Goal: Task Accomplishment & Management: Use online tool/utility

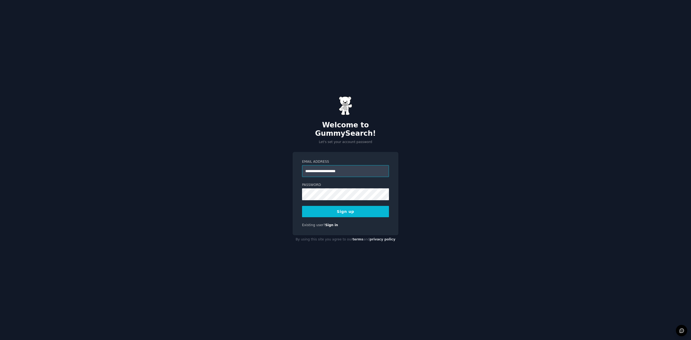
type input "**********"
click at [302, 206] on button "Sign up" at bounding box center [345, 211] width 87 height 11
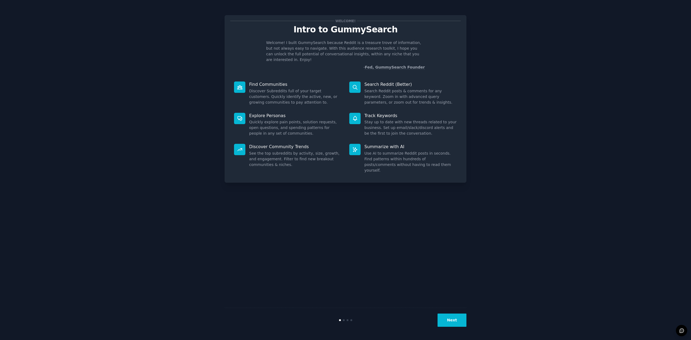
click at [447, 323] on button "Next" at bounding box center [452, 320] width 29 height 13
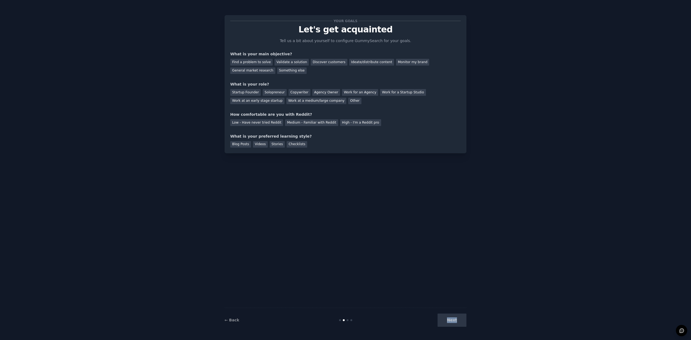
click at [447, 322] on div "Next" at bounding box center [426, 320] width 81 height 13
drag, startPoint x: 447, startPoint y: 323, endPoint x: 445, endPoint y: 319, distance: 3.9
click at [447, 322] on div "Next" at bounding box center [426, 320] width 81 height 13
click at [264, 64] on div "Find a problem to solve" at bounding box center [251, 62] width 42 height 7
click at [459, 325] on div "Next" at bounding box center [426, 320] width 81 height 13
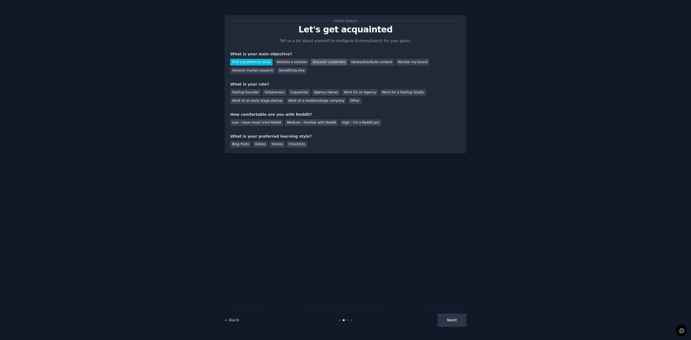
click at [324, 63] on div "Discover customers" at bounding box center [329, 62] width 36 height 7
click at [249, 64] on div "Find a problem to solve" at bounding box center [251, 62] width 42 height 7
click at [253, 94] on div "Startup Founder" at bounding box center [245, 92] width 31 height 7
click at [352, 123] on div "High - I'm a Reddit pro" at bounding box center [360, 122] width 41 height 7
click at [238, 146] on div "Blog Posts" at bounding box center [240, 144] width 21 height 7
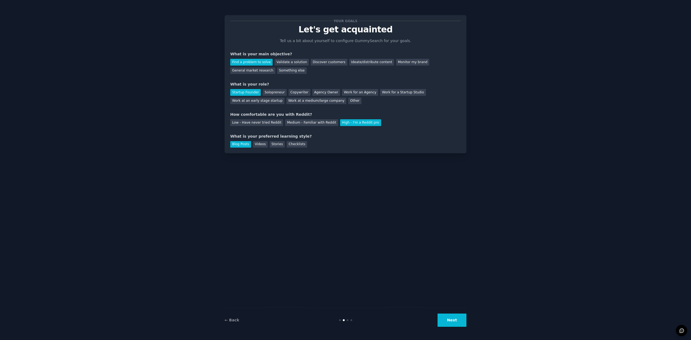
click at [457, 322] on button "Next" at bounding box center [452, 320] width 29 height 13
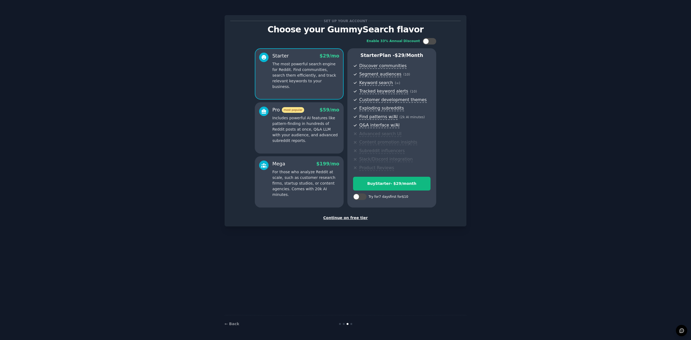
click at [356, 218] on div "Continue on free tier" at bounding box center [345, 218] width 231 height 6
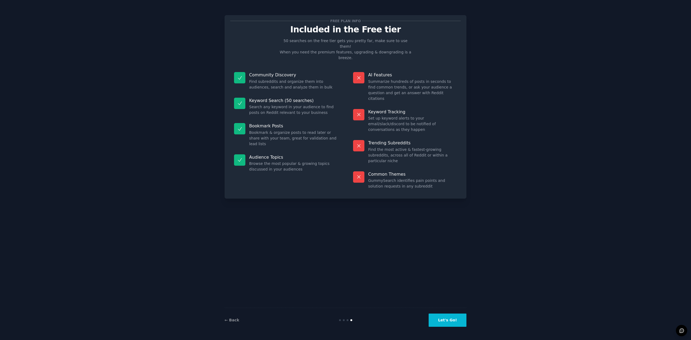
click at [447, 322] on button "Let's Go!" at bounding box center [448, 320] width 38 height 13
